Goal: Check status: Check status

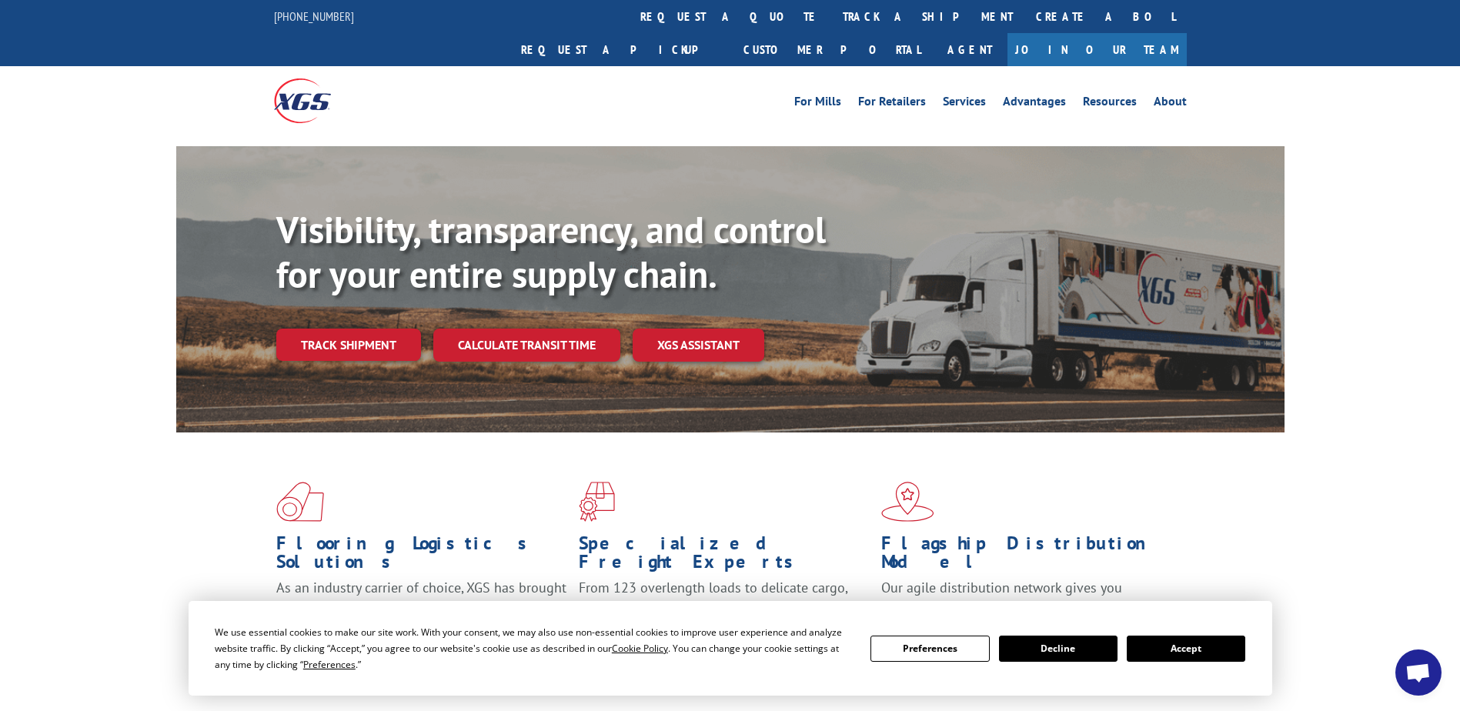
click at [1188, 640] on button "Accept" at bounding box center [1185, 649] width 118 height 26
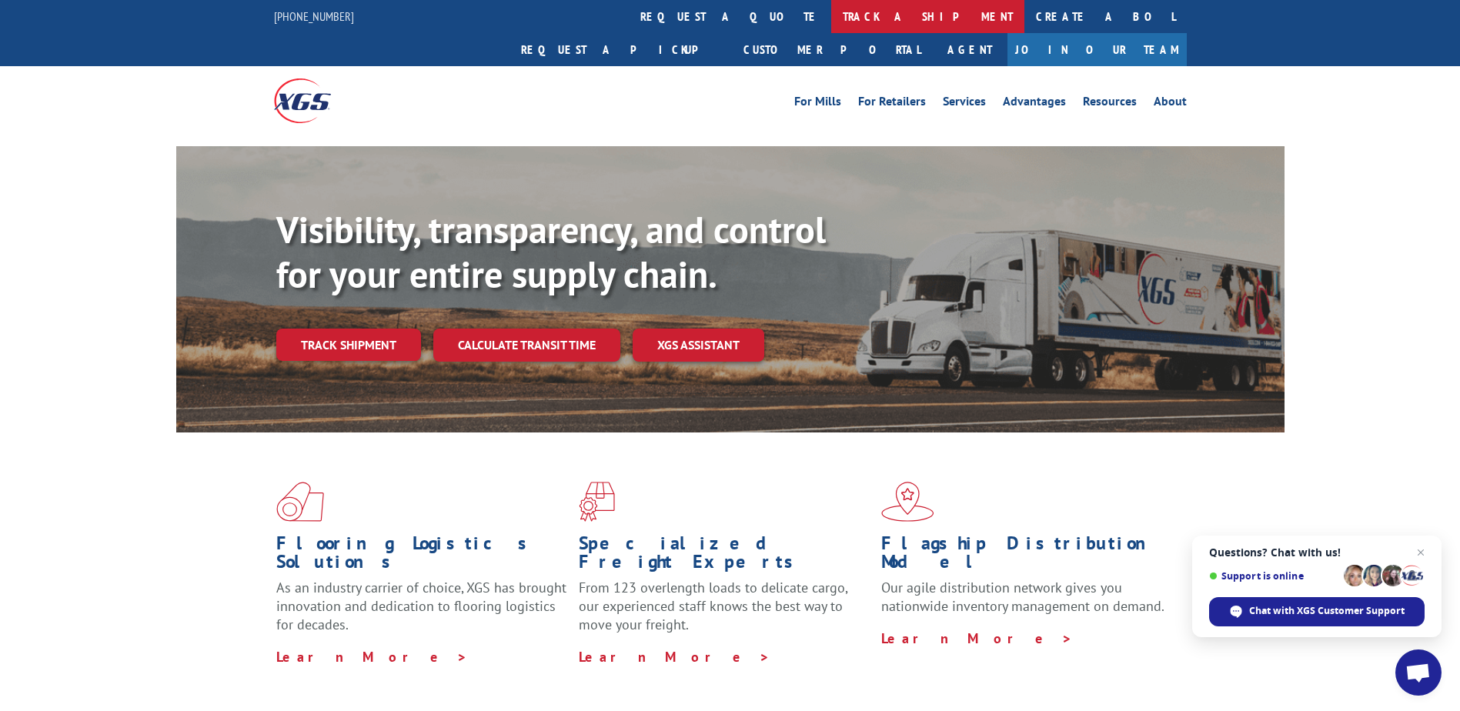
click at [831, 22] on link "track a shipment" at bounding box center [927, 16] width 193 height 33
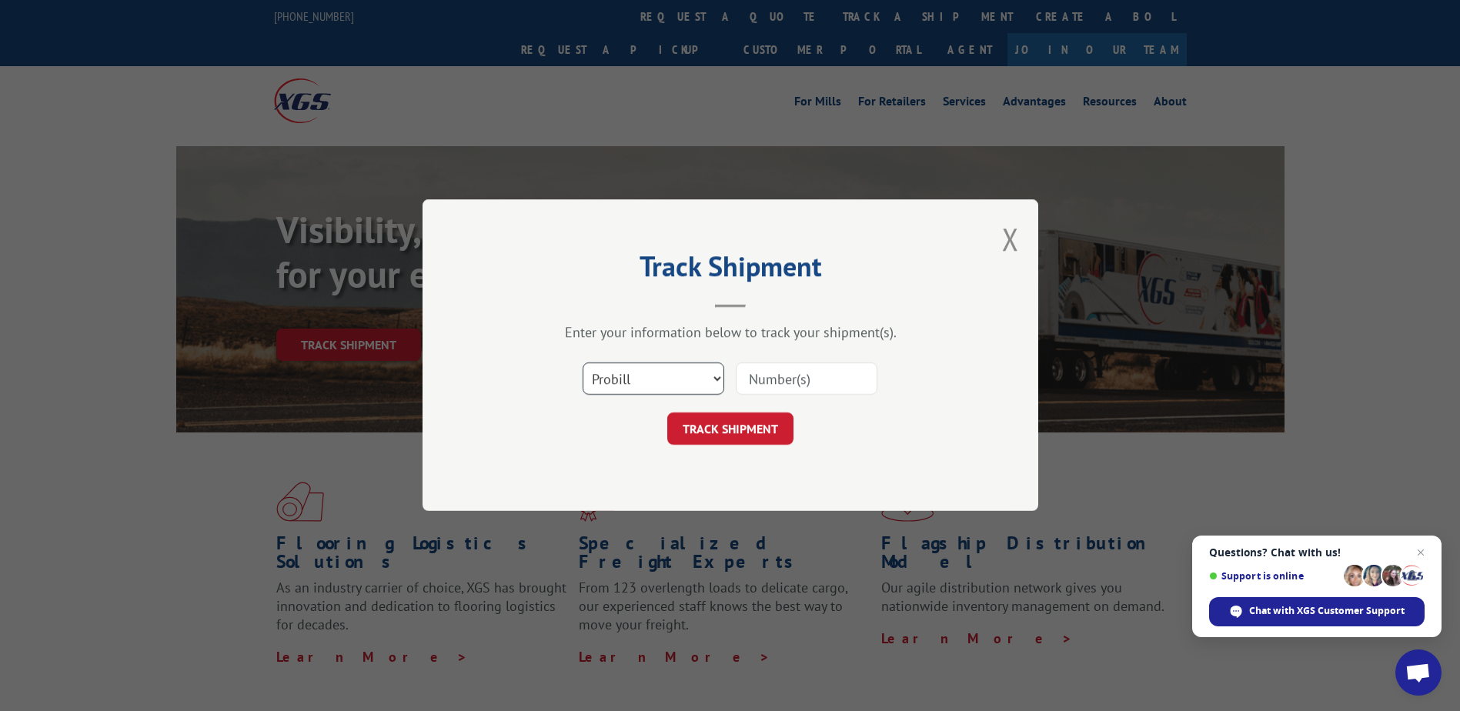
drag, startPoint x: 690, startPoint y: 392, endPoint x: 689, endPoint y: 376, distance: 16.2
click at [690, 392] on select "Select category... Probill BOL PO" at bounding box center [653, 379] width 142 height 32
click at [757, 388] on input at bounding box center [807, 379] width 142 height 32
paste input "6AM0030"
type input "6AM0030"
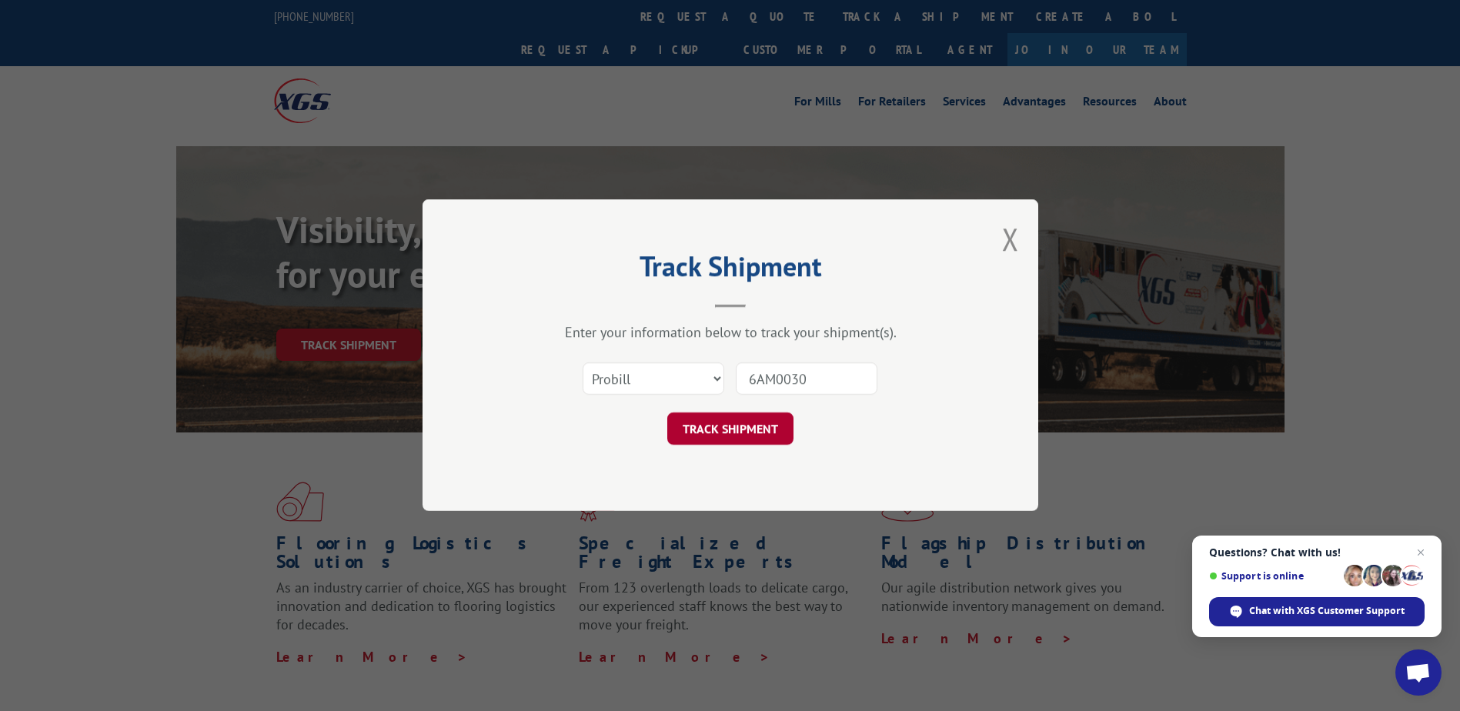
click at [706, 418] on button "TRACK SHIPMENT" at bounding box center [730, 429] width 126 height 32
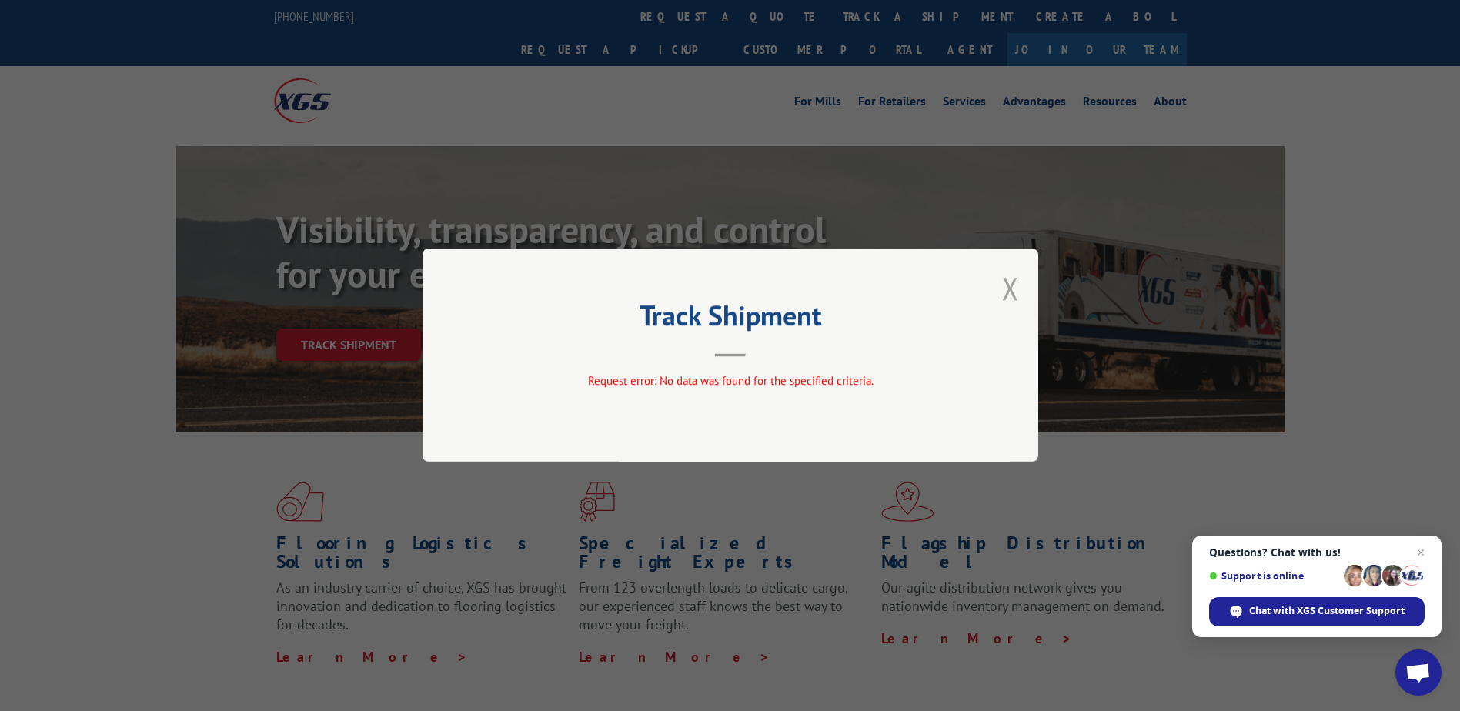
click at [1008, 284] on button "Close modal" at bounding box center [1010, 288] width 17 height 41
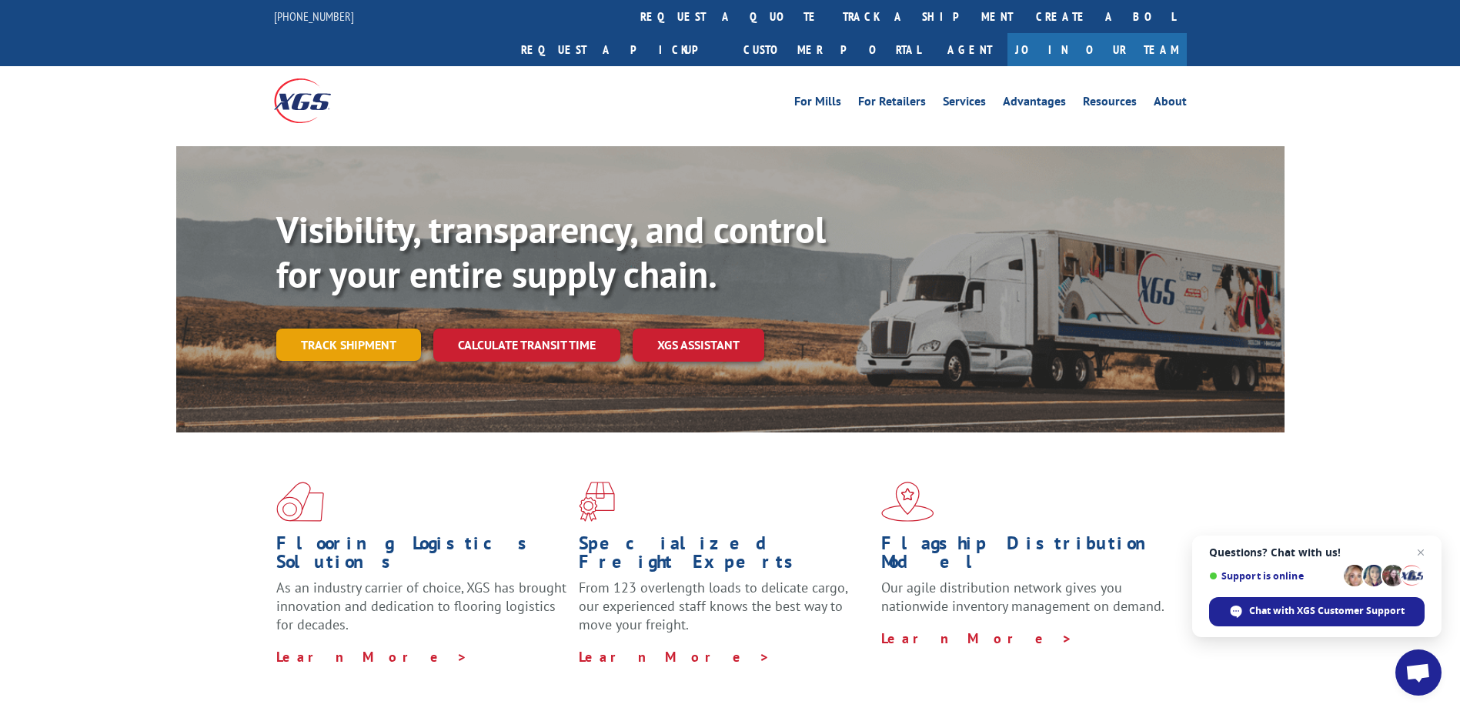
click at [379, 329] on link "Track shipment" at bounding box center [348, 345] width 145 height 32
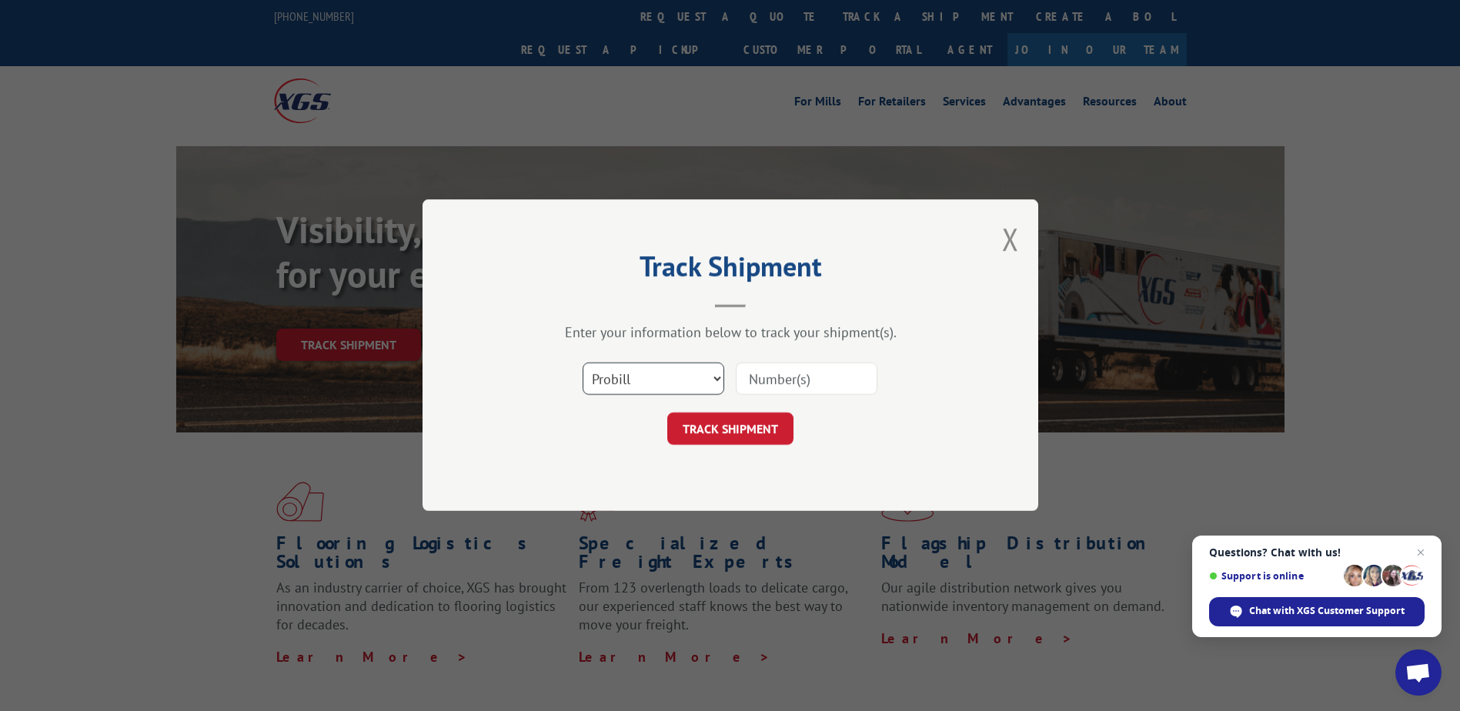
click at [676, 386] on select "Select category... Probill BOL PO" at bounding box center [653, 379] width 142 height 32
click at [769, 389] on input at bounding box center [807, 379] width 142 height 32
click at [682, 382] on select "Select category... Probill BOL PO" at bounding box center [653, 379] width 142 height 32
select select "bol"
click at [582, 363] on select "Select category... Probill BOL PO" at bounding box center [653, 379] width 142 height 32
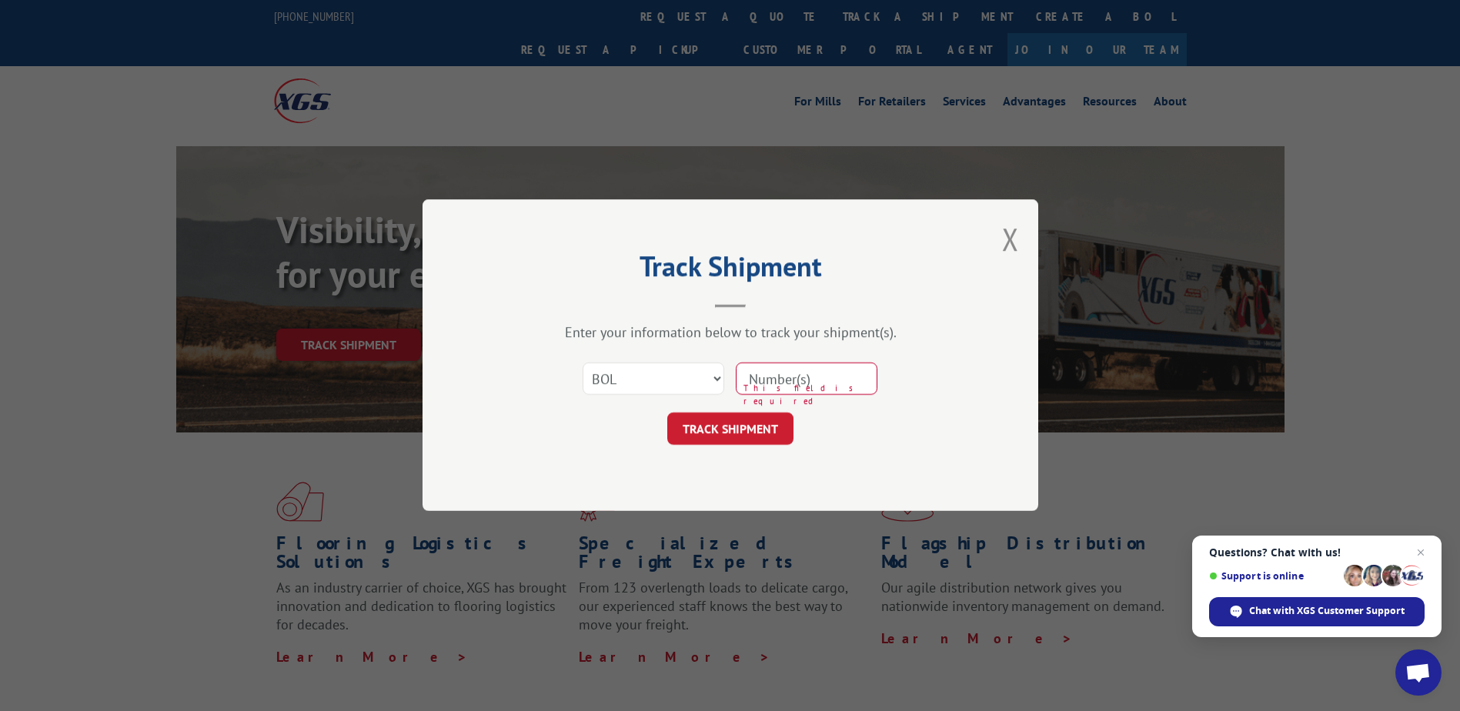
click at [764, 366] on input at bounding box center [807, 379] width 142 height 32
paste input "6AM0030"
type input "6AM0030"
click at [729, 431] on button "TRACK SHIPMENT" at bounding box center [730, 429] width 126 height 32
